Goal: Information Seeking & Learning: Learn about a topic

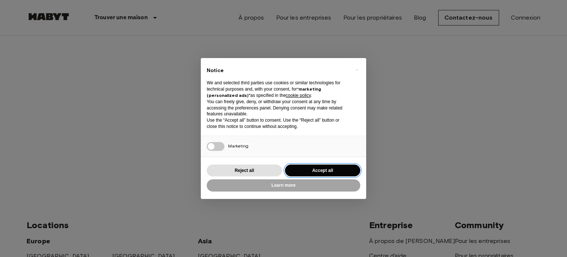
click at [320, 176] on button "Accept all" at bounding box center [322, 170] width 75 height 12
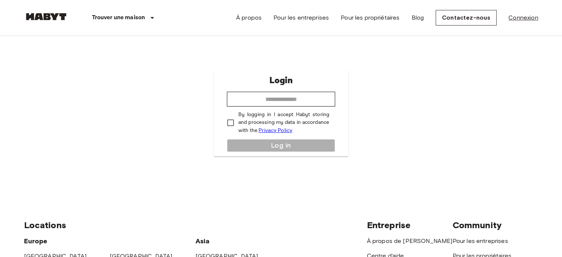
click at [524, 20] on link "Connexion" at bounding box center [523, 17] width 30 height 9
click at [287, 105] on input "email" at bounding box center [281, 99] width 108 height 15
click at [172, 130] on div "Login ​ By logging in I accept Habyt storing and processing my data in accordan…" at bounding box center [281, 113] width 514 height 154
click at [293, 92] on input "email" at bounding box center [281, 99] width 108 height 15
type input "**********"
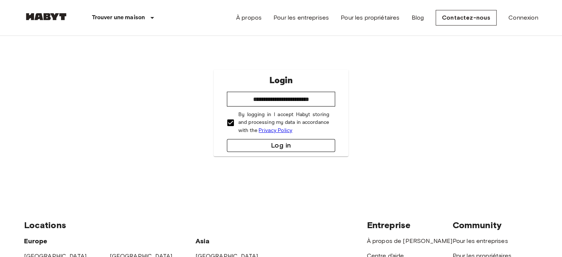
click at [246, 144] on button "Log in" at bounding box center [281, 145] width 108 height 13
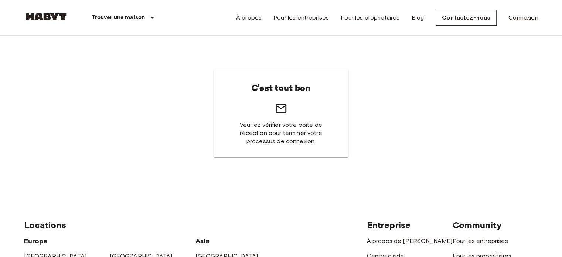
click at [519, 18] on link "Connexion" at bounding box center [523, 17] width 30 height 9
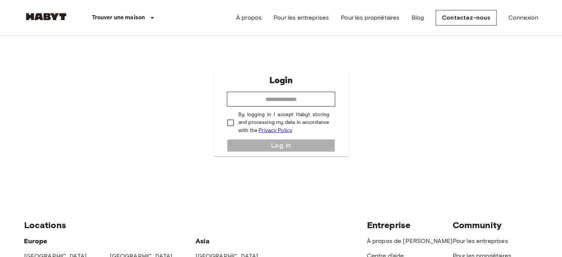
click at [538, 19] on nav "Trouver une maison Europe Amsterdam Berlin Brussels Cologne Dusseldorf Frankfur…" at bounding box center [281, 17] width 532 height 35
click at [526, 19] on link "Connexion" at bounding box center [523, 17] width 30 height 9
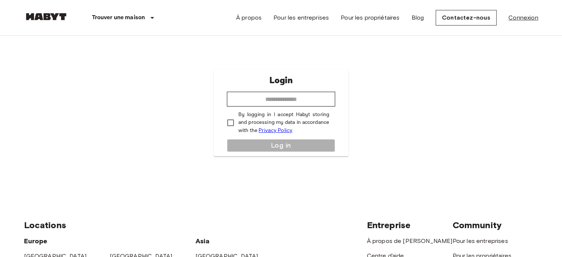
click at [526, 19] on link "Connexion" at bounding box center [523, 17] width 30 height 9
click at [290, 97] on input "email" at bounding box center [281, 99] width 108 height 15
click at [61, 14] on img at bounding box center [46, 16] width 44 height 7
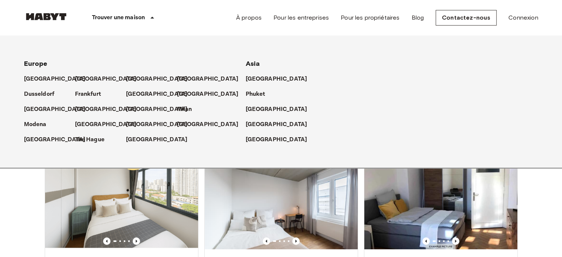
scroll to position [222, 0]
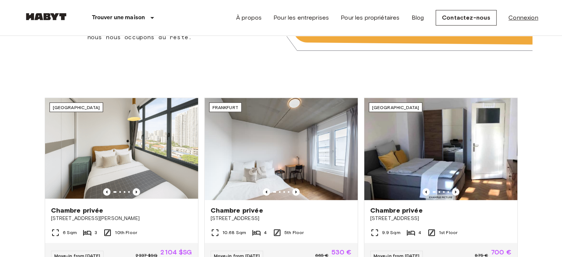
click at [525, 21] on link "Connexion" at bounding box center [523, 17] width 30 height 9
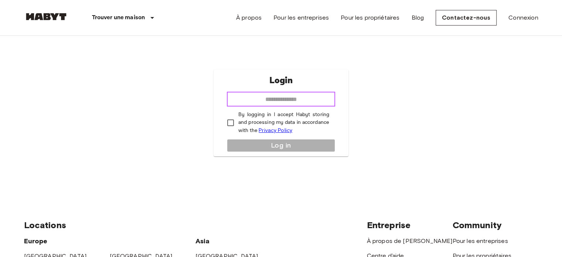
click at [273, 93] on input "email" at bounding box center [281, 99] width 108 height 15
click at [417, 121] on div "Login ​ By logging in I accept Habyt storing and processing my data in accordan…" at bounding box center [281, 113] width 514 height 154
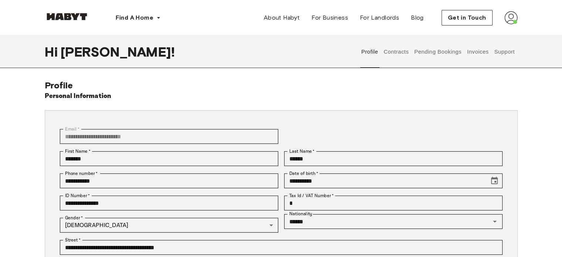
click at [399, 56] on button "Contracts" at bounding box center [396, 51] width 27 height 33
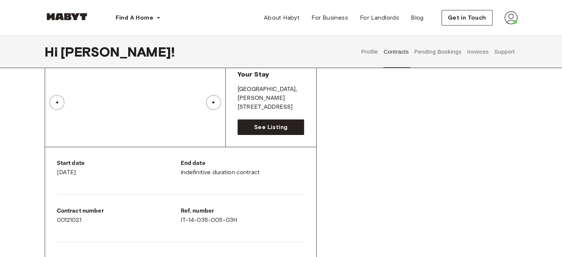
scroll to position [74, 0]
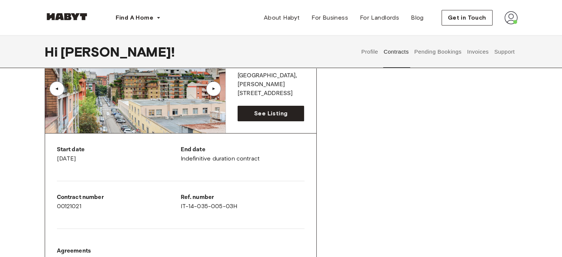
drag, startPoint x: 142, startPoint y: 93, endPoint x: 42, endPoint y: 138, distance: 109.8
click at [253, 117] on link "See Listing" at bounding box center [271, 114] width 67 height 16
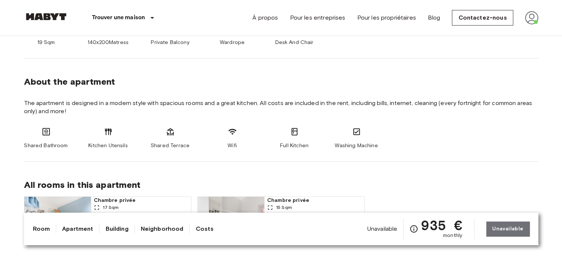
scroll to position [333, 0]
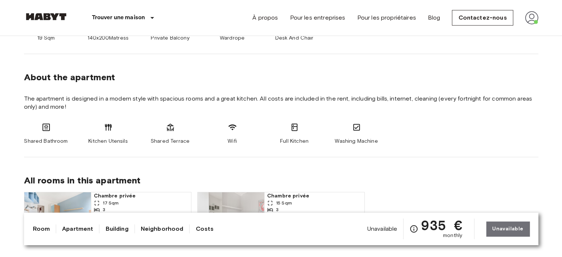
drag, startPoint x: 357, startPoint y: 226, endPoint x: 322, endPoint y: 226, distance: 35.1
click at [323, 226] on div "Room Apartment Building Neighborhood Costs Unavailable 935 € monthly Unavailable" at bounding box center [281, 228] width 497 height 21
click at [44, 228] on link "Room" at bounding box center [41, 228] width 17 height 9
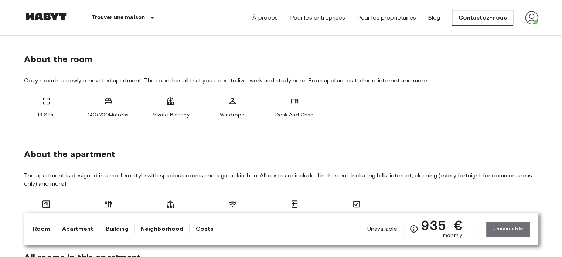
click at [65, 228] on link "Apartment" at bounding box center [77, 228] width 31 height 9
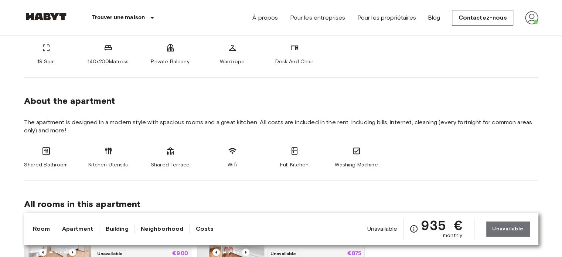
scroll to position [351, 0]
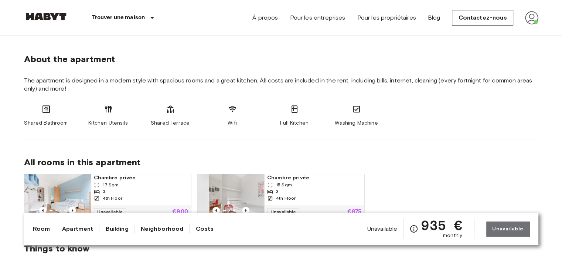
click at [79, 228] on link "Apartment" at bounding box center [77, 228] width 31 height 9
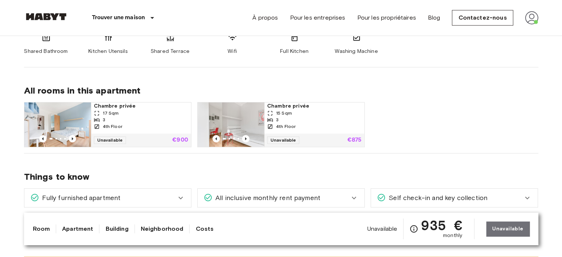
scroll to position [314, 0]
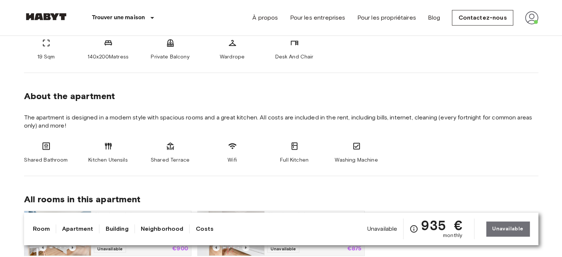
click at [397, 197] on span "All rooms in this apartment" at bounding box center [281, 199] width 514 height 11
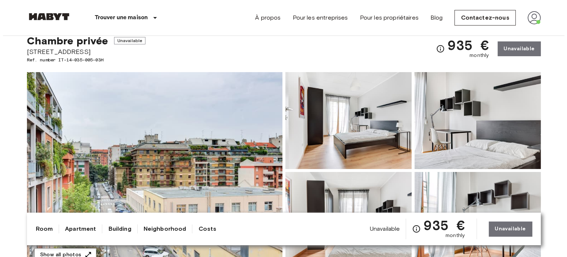
scroll to position [45, 0]
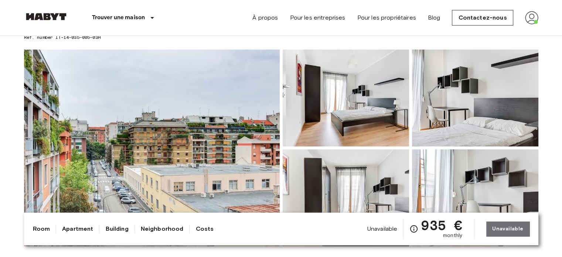
click at [233, 130] on img at bounding box center [152, 148] width 256 height 197
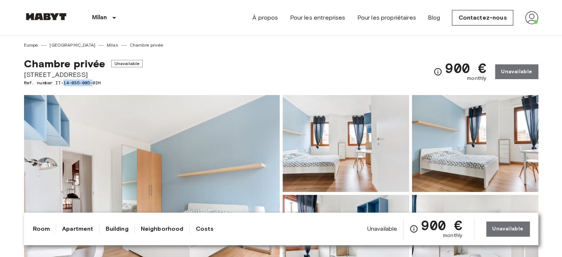
drag, startPoint x: 96, startPoint y: 84, endPoint x: 65, endPoint y: 82, distance: 30.3
click at [65, 82] on span "Ref. number IT-14-035-005-02H" at bounding box center [83, 82] width 119 height 7
click at [230, 64] on div "Chambre privée Unavailable Via Stromboli 1 Ref. number IT-14-035-005-02H 900 € …" at bounding box center [281, 67] width 514 height 38
click at [538, 65] on div "900 € monthly Unavailable" at bounding box center [485, 71] width 105 height 29
click at [505, 69] on div "900 € monthly Unavailable" at bounding box center [485, 71] width 105 height 29
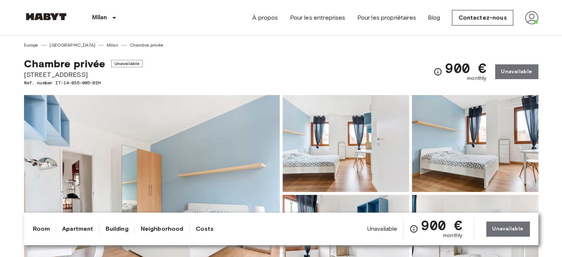
click at [446, 74] on div "900 € monthly" at bounding box center [459, 71] width 53 height 21
click at [440, 71] on icon "Check cost overview for full price breakdown. Please note that discounts apply …" at bounding box center [437, 71] width 9 height 9
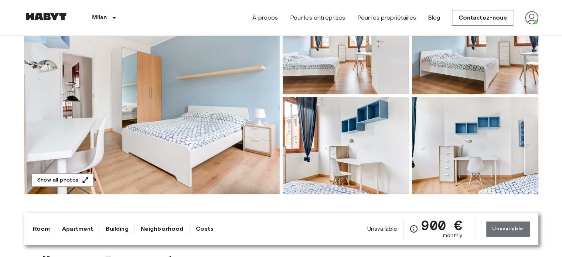
scroll to position [222, 0]
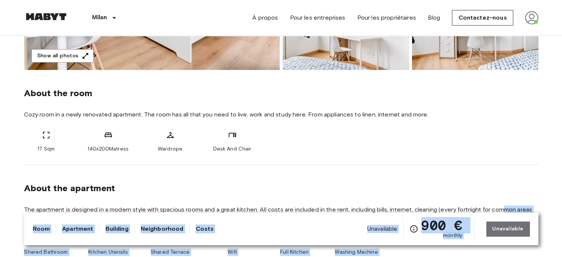
click at [392, 231] on span "Unavailable" at bounding box center [382, 229] width 30 height 8
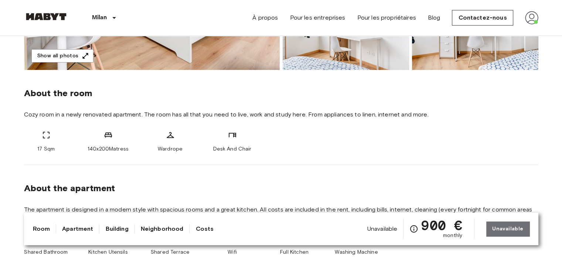
click at [471, 224] on div "Unavailable 900 € monthly Unavailable" at bounding box center [448, 228] width 162 height 21
click at [403, 223] on div "Unavailable 900 € monthly" at bounding box center [414, 228] width 95 height 21
click at [164, 226] on link "Neighborhood" at bounding box center [162, 228] width 43 height 9
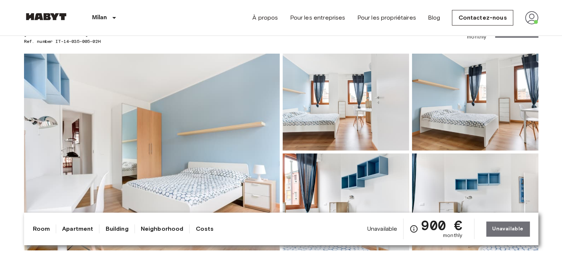
scroll to position [0, 0]
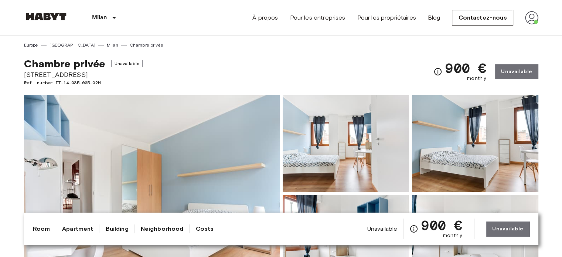
click at [164, 226] on link "Neighborhood" at bounding box center [162, 228] width 43 height 9
click at [207, 227] on link "Costs" at bounding box center [204, 228] width 18 height 9
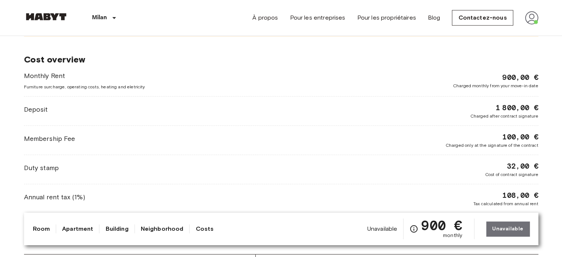
click at [112, 229] on link "Building" at bounding box center [116, 228] width 23 height 9
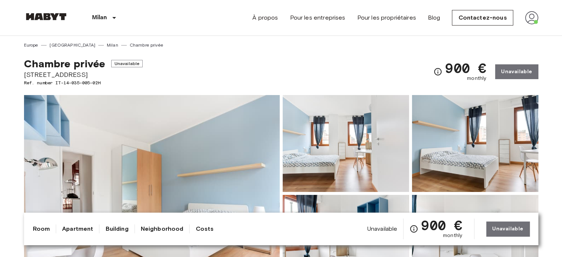
click at [73, 232] on link "Apartment" at bounding box center [77, 228] width 31 height 9
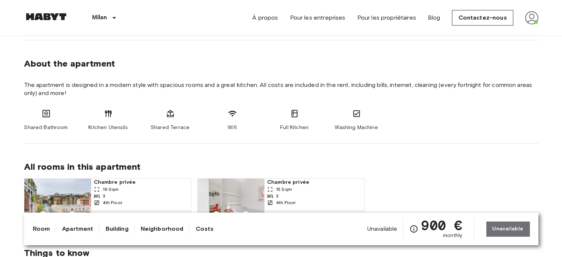
scroll to position [351, 0]
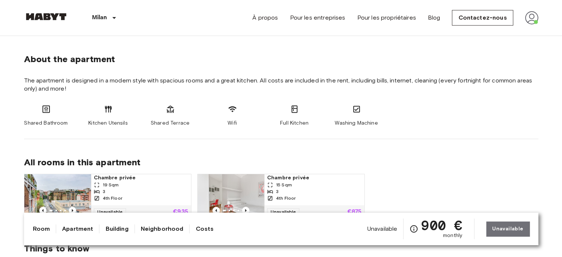
click at [73, 232] on link "Apartment" at bounding box center [77, 228] width 31 height 9
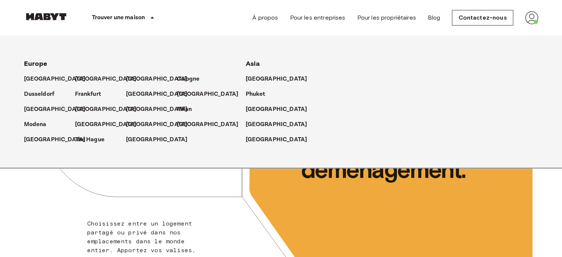
click at [144, 18] on p "Trouver une maison" at bounding box center [118, 17] width 53 height 9
click at [178, 106] on p "Milan" at bounding box center [185, 109] width 15 height 9
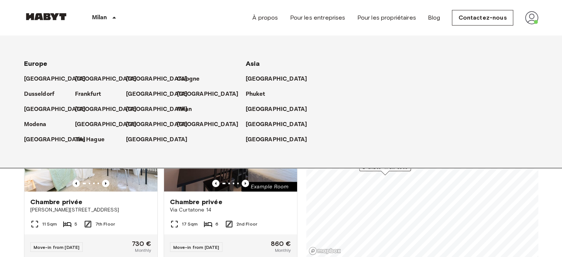
click at [186, 106] on p "Milan" at bounding box center [185, 109] width 15 height 9
click at [116, 20] on icon at bounding box center [114, 17] width 9 height 9
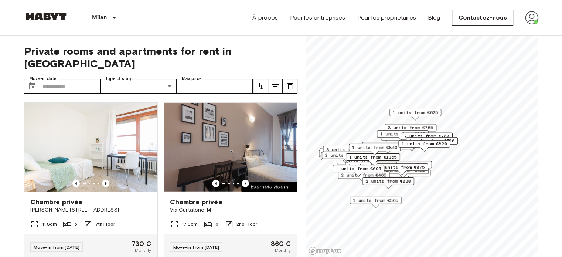
drag, startPoint x: 495, startPoint y: 183, endPoint x: 403, endPoint y: 181, distance: 92.4
click at [403, 181] on span "2 units from €830" at bounding box center [387, 181] width 45 height 7
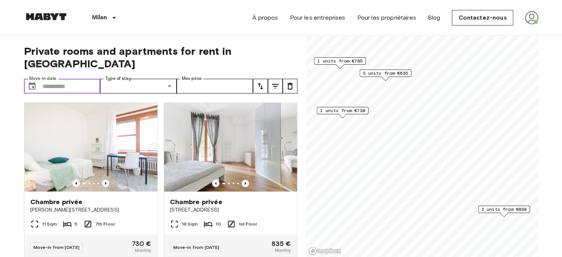
click at [74, 79] on input "Move-in date" at bounding box center [71, 86] width 58 height 15
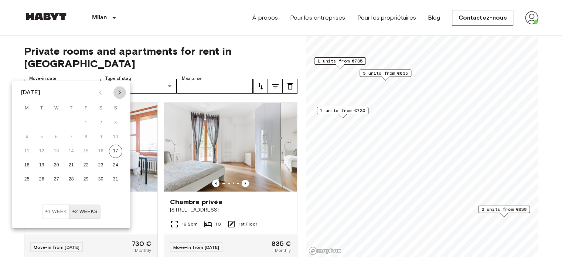
click at [121, 91] on icon "Next month" at bounding box center [119, 92] width 9 height 9
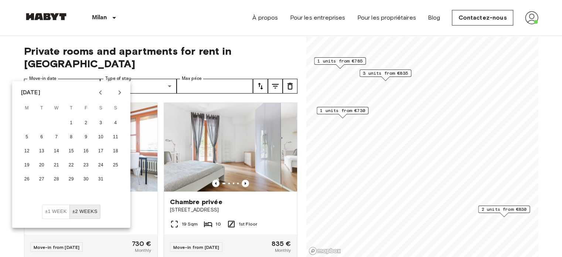
click at [121, 91] on icon "Next month" at bounding box center [119, 92] width 9 height 9
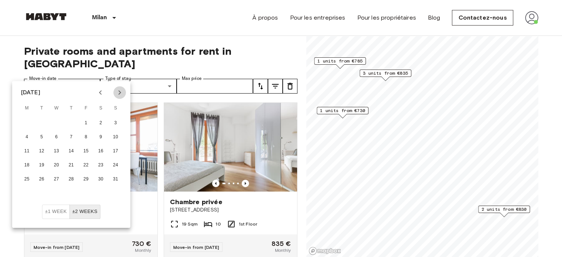
click at [121, 91] on icon "Next month" at bounding box center [119, 92] width 9 height 9
click at [99, 93] on icon "Previous month" at bounding box center [100, 92] width 9 height 9
click at [63, 120] on div "1 2 3 4 5" at bounding box center [71, 122] width 118 height 13
click at [58, 123] on button "1" at bounding box center [56, 122] width 13 height 13
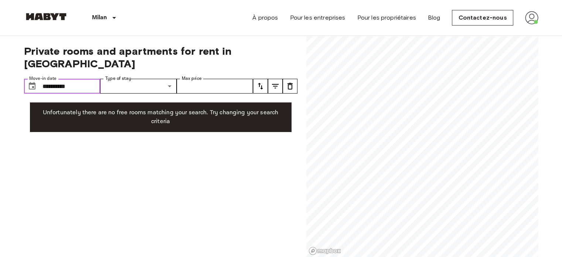
click at [50, 79] on input "**********" at bounding box center [71, 86] width 58 height 15
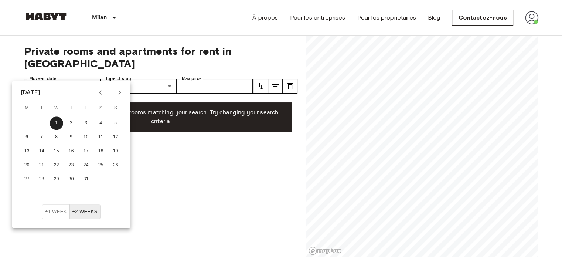
click at [101, 93] on icon "Previous month" at bounding box center [100, 92] width 9 height 9
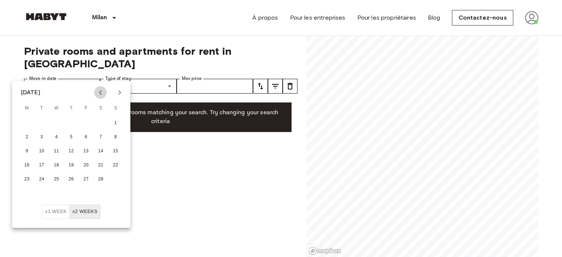
click at [101, 93] on icon "Previous month" at bounding box center [100, 92] width 9 height 9
click at [89, 209] on button "±2 weeks" at bounding box center [84, 211] width 31 height 14
click at [71, 122] on button "4" at bounding box center [71, 122] width 13 height 13
type input "**********"
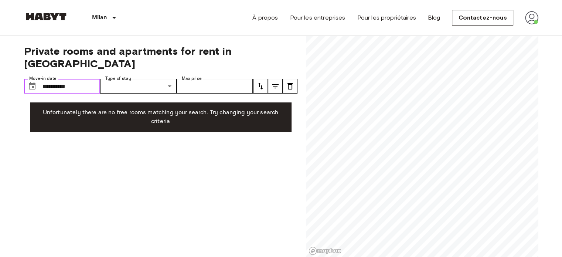
click at [81, 79] on input "**********" at bounding box center [71, 86] width 58 height 15
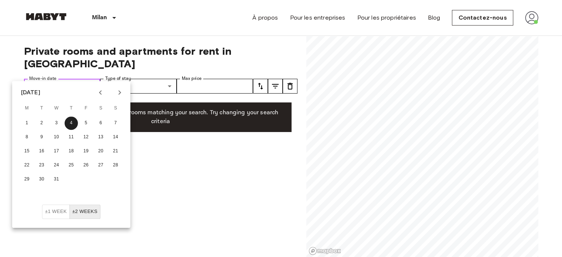
drag, startPoint x: 81, startPoint y: 72, endPoint x: 37, endPoint y: 74, distance: 44.8
click at [37, 79] on div "**********" at bounding box center [62, 86] width 76 height 15
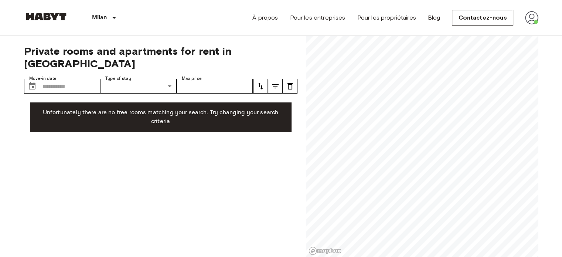
click at [194, 108] on p "Unfortunately there are no free rooms matching your search. Try changing your s…" at bounding box center [161, 117] width 250 height 18
click at [168, 108] on p "Unfortunately there are no free rooms matching your search. Try changing your s…" at bounding box center [161, 117] width 250 height 18
type input "**********"
drag, startPoint x: 76, startPoint y: 74, endPoint x: 18, endPoint y: 71, distance: 58.1
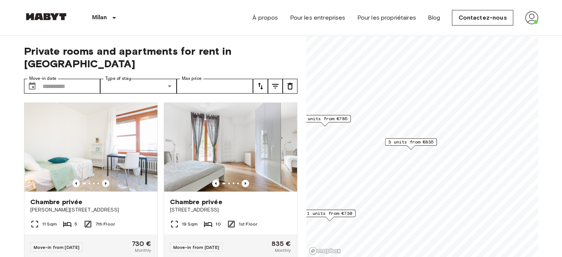
click at [405, 142] on span "3 units from €835" at bounding box center [410, 142] width 45 height 7
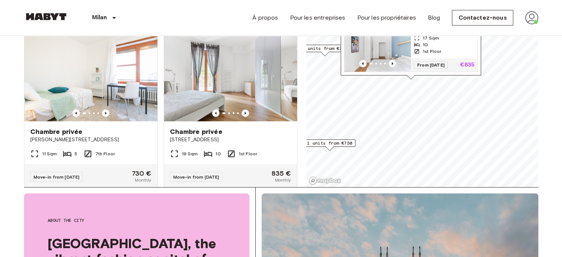
scroll to position [74, 0]
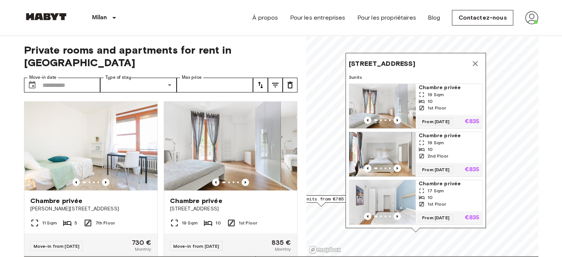
scroll to position [0, 0]
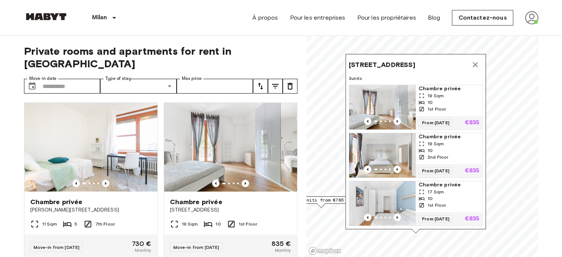
click at [476, 62] on icon "Map marker" at bounding box center [475, 64] width 5 height 5
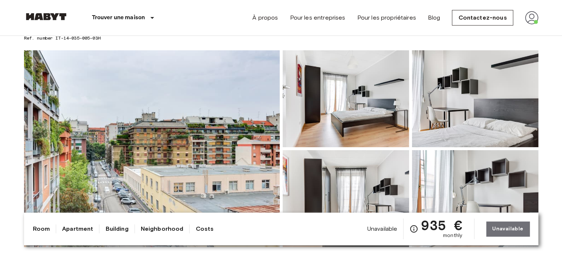
click at [126, 135] on img at bounding box center [152, 148] width 256 height 197
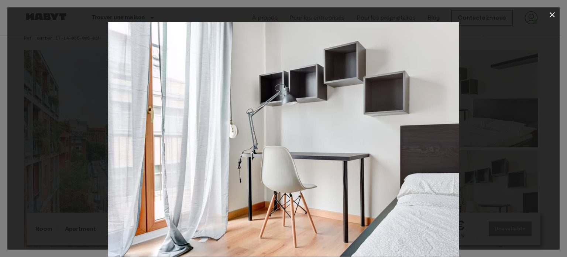
drag, startPoint x: 511, startPoint y: 67, endPoint x: 514, endPoint y: 64, distance: 4.7
click at [513, 65] on div at bounding box center [283, 139] width 553 height 234
click at [555, 14] on icon "button" at bounding box center [552, 14] width 9 height 9
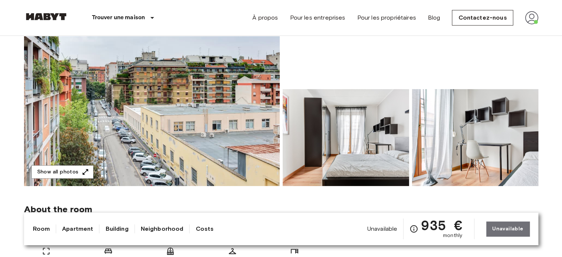
scroll to position [119, 0]
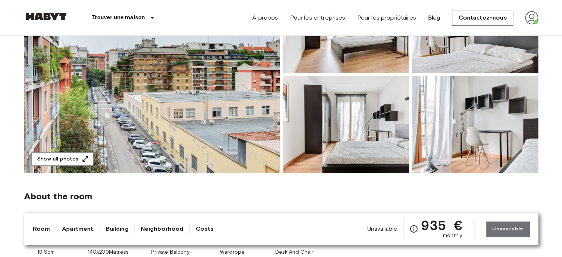
click at [198, 121] on img at bounding box center [152, 74] width 256 height 197
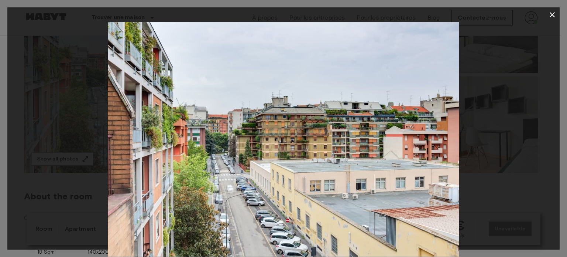
click at [553, 15] on icon "button" at bounding box center [552, 14] width 5 height 5
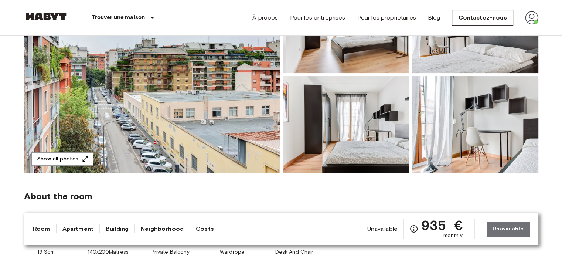
click at [93, 156] on img at bounding box center [152, 74] width 256 height 197
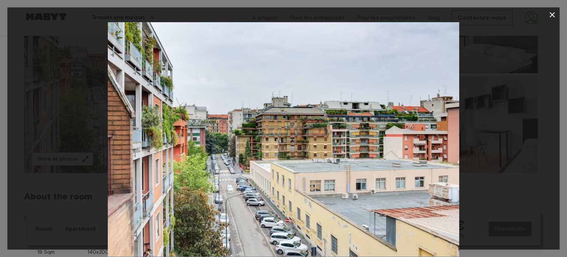
click at [80, 156] on div at bounding box center [283, 139] width 553 height 234
click at [549, 17] on icon "button" at bounding box center [552, 14] width 9 height 9
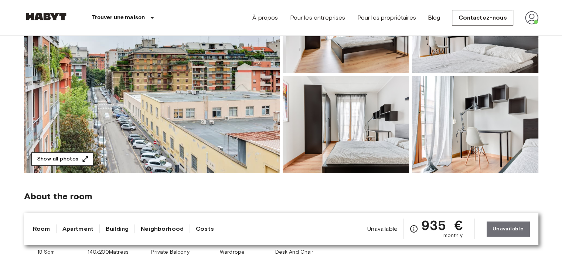
click at [65, 159] on button "Show all photos" at bounding box center [62, 159] width 62 height 14
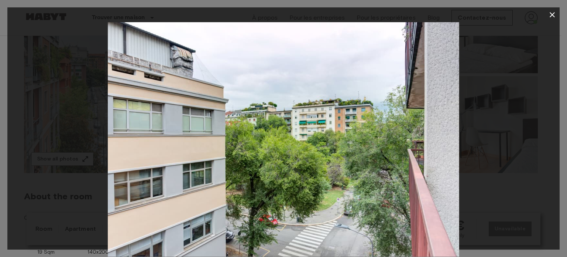
click at [548, 16] on icon "button" at bounding box center [552, 14] width 9 height 9
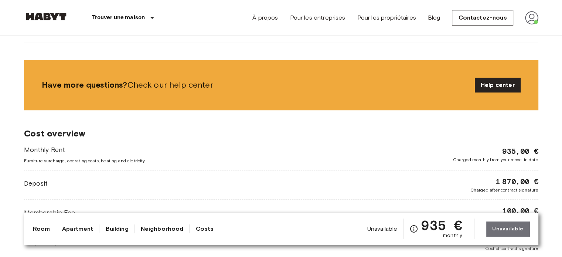
scroll to position [673, 0]
